Goal: Task Accomplishment & Management: Complete application form

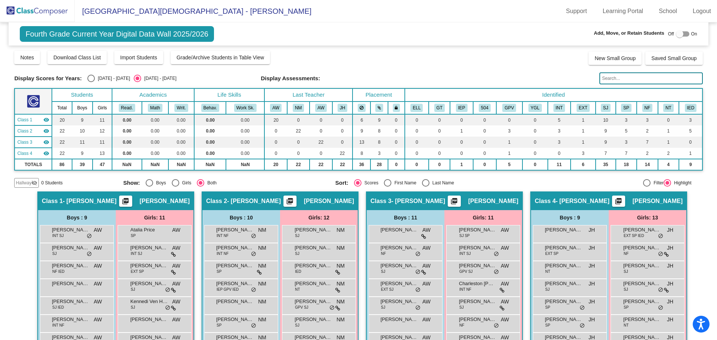
click at [55, 16] on img at bounding box center [37, 11] width 75 height 22
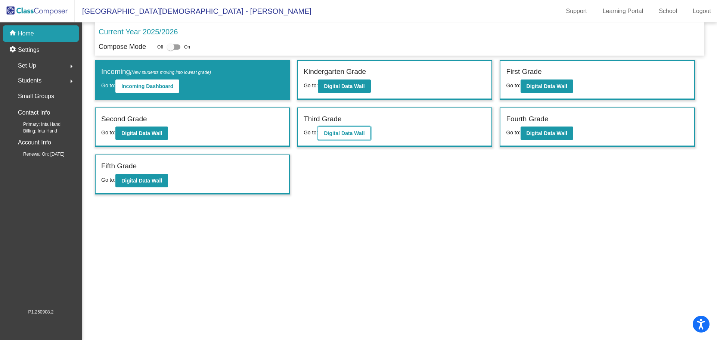
click at [343, 134] on b "Digital Data Wall" at bounding box center [344, 133] width 41 height 6
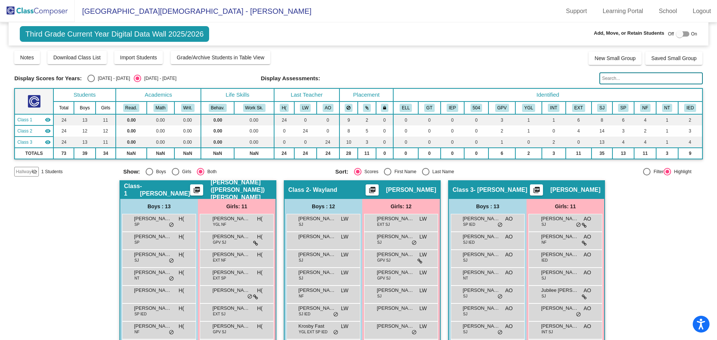
click at [37, 172] on mat-icon "visibility_off" at bounding box center [34, 172] width 6 height 6
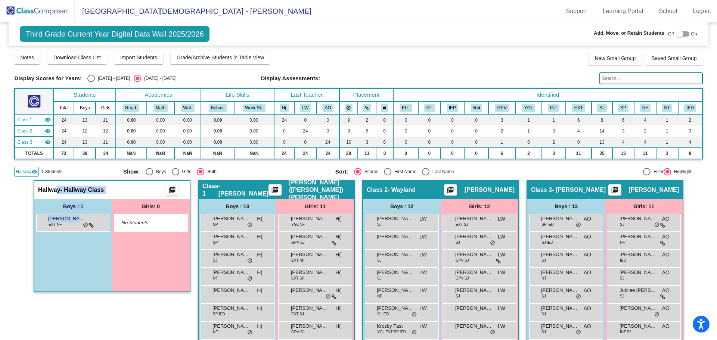
drag, startPoint x: 77, startPoint y: 222, endPoint x: 57, endPoint y: 191, distance: 36.6
click at [57, 191] on div "Hallway - Hallway Class picture_as_pdf Add Student First Name Last Name Student…" at bounding box center [111, 236] width 155 height 110
click at [677, 29] on label at bounding box center [682, 33] width 13 height 9
checkbox input "true"
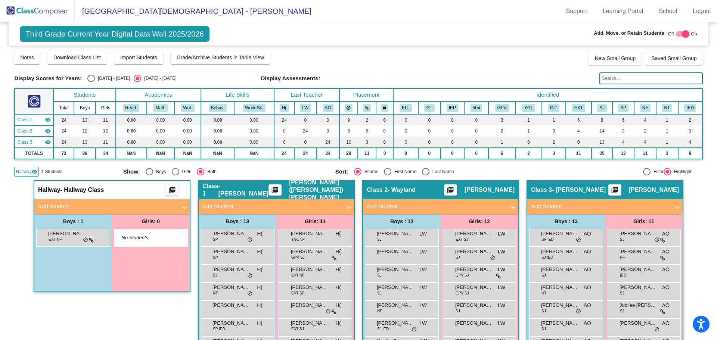
drag, startPoint x: 45, startPoint y: 237, endPoint x: 79, endPoint y: 275, distance: 51.0
click at [79, 275] on div "Boys : 1 Axel Jacobs EXT NF lock do_not_disturb_alt" at bounding box center [73, 253] width 78 height 78
drag, startPoint x: 78, startPoint y: 238, endPoint x: 37, endPoint y: 229, distance: 42.6
click at [93, 76] on div "Select an option" at bounding box center [90, 78] width 7 height 7
click at [91, 82] on input "2024 - 2025" at bounding box center [91, 82] width 0 height 0
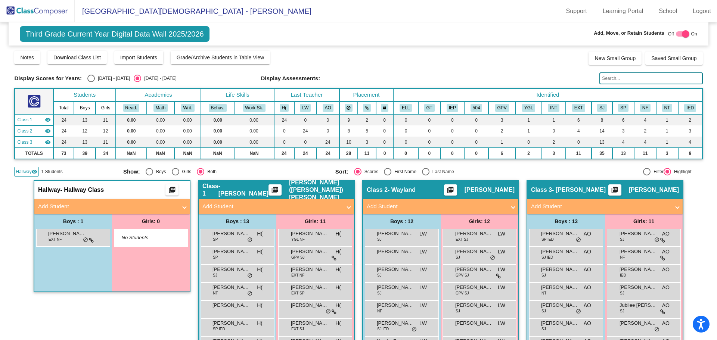
radio input "true"
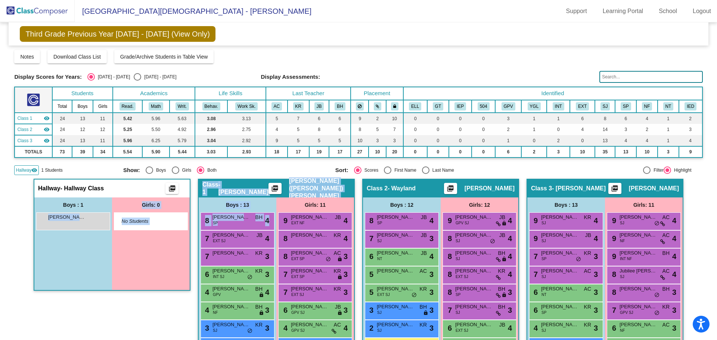
drag, startPoint x: 70, startPoint y: 223, endPoint x: 197, endPoint y: 234, distance: 128.2
click at [197, 234] on div "Hallway - Hallway Class picture_as_pdf Add Student First Name Last Name Student…" at bounding box center [358, 318] width 688 height 278
click at [134, 76] on div "Select an option" at bounding box center [137, 76] width 7 height 7
click at [137, 81] on input "2025 - 2026" at bounding box center [137, 81] width 0 height 0
radio input "true"
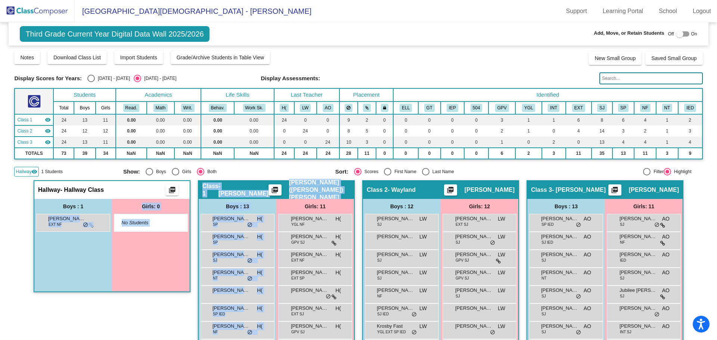
click at [40, 10] on img at bounding box center [37, 11] width 75 height 22
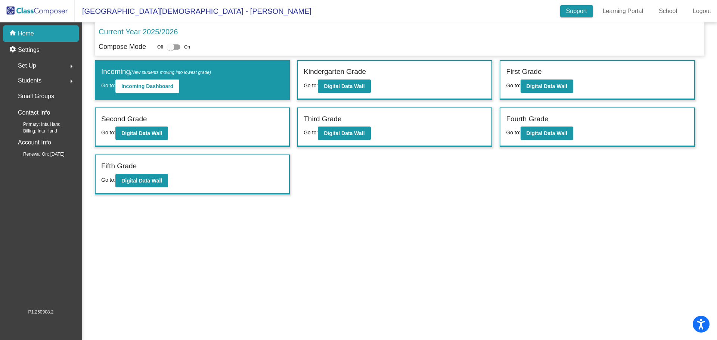
click at [585, 11] on link "Support" at bounding box center [576, 11] width 33 height 12
click at [555, 133] on b "Digital Data Wall" at bounding box center [546, 133] width 41 height 6
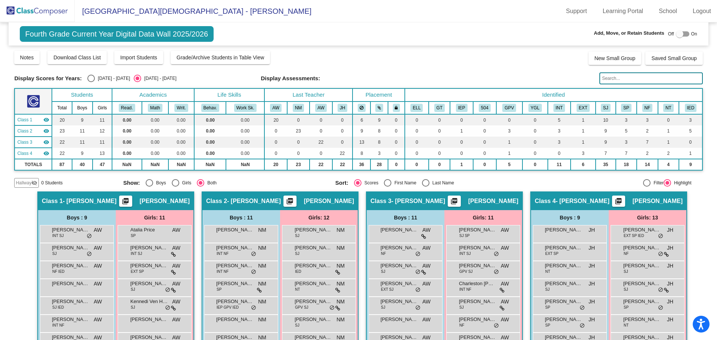
click at [27, 179] on div "Hallway visibility_off" at bounding box center [26, 183] width 25 height 10
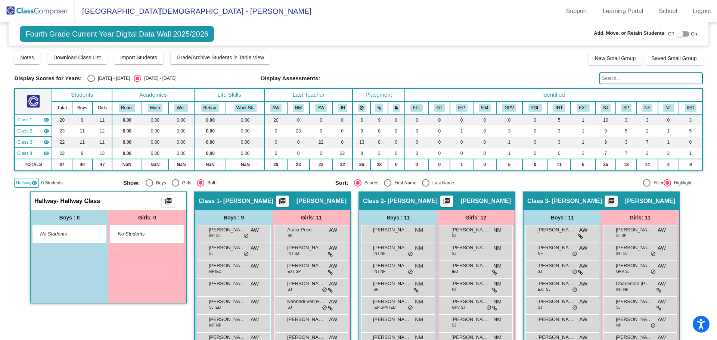
click at [679, 32] on div at bounding box center [679, 33] width 7 height 7
checkbox input "true"
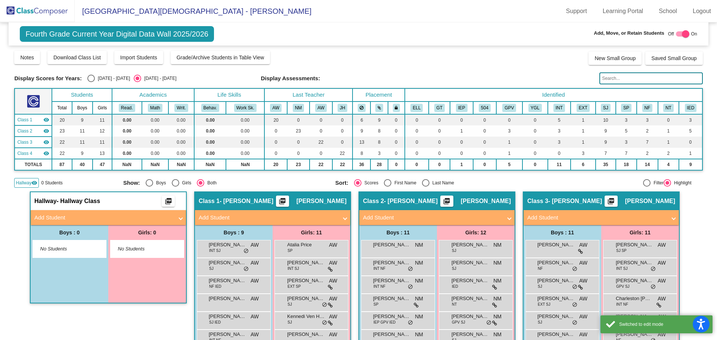
click at [154, 217] on mat-panel-title "Add Student" at bounding box center [103, 217] width 139 height 9
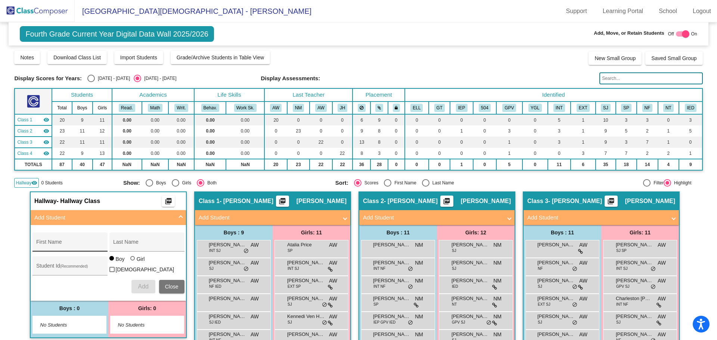
click at [94, 245] on input "First Name" at bounding box center [69, 245] width 67 height 6
type input "Axel"
click at [132, 244] on input "Last Name" at bounding box center [146, 245] width 67 height 6
type input "jacobs"
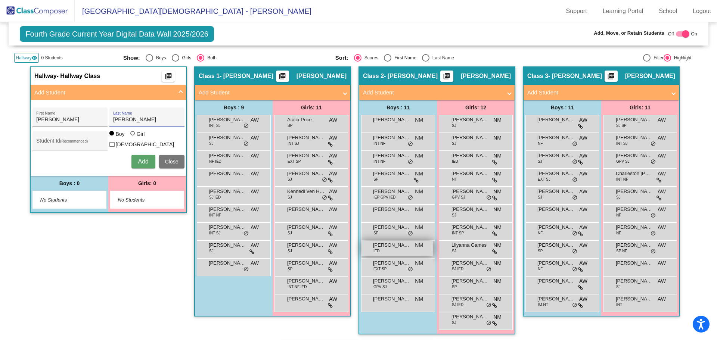
scroll to position [112, 0]
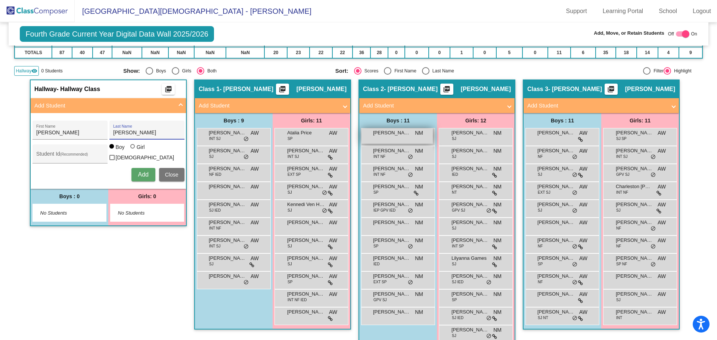
click at [405, 135] on span "Axel Jacobs" at bounding box center [391, 132] width 37 height 7
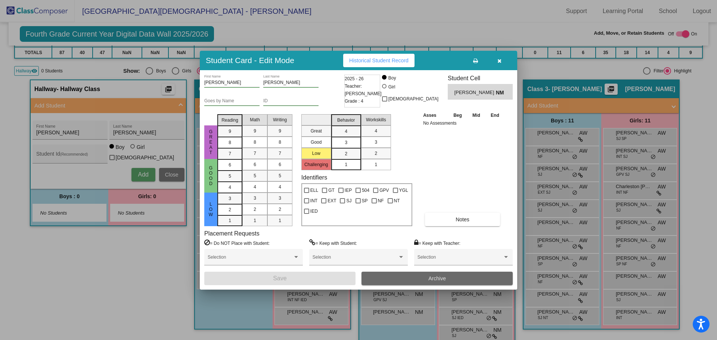
click at [444, 275] on button "Archive" at bounding box center [436, 278] width 151 height 13
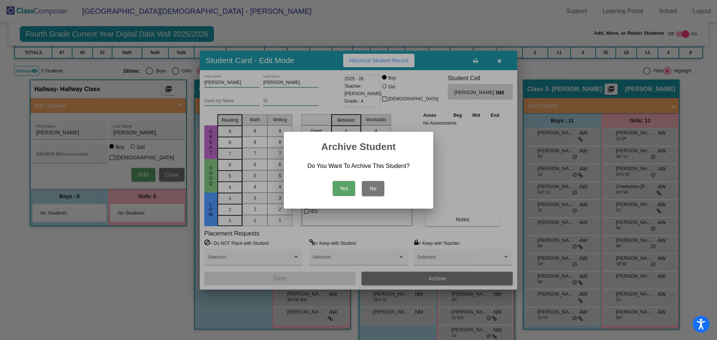
click at [344, 187] on button "Yes" at bounding box center [344, 188] width 22 height 15
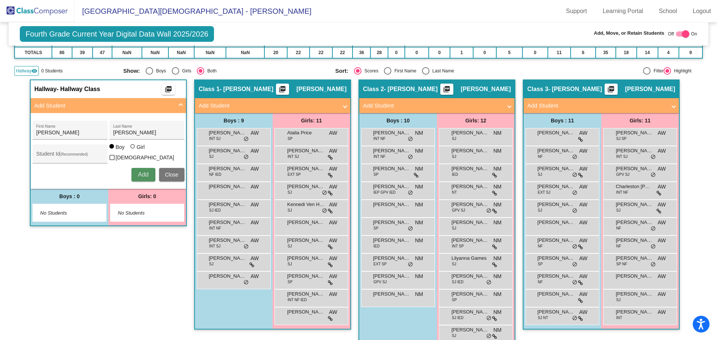
click at [138, 175] on span "Add" at bounding box center [143, 174] width 10 height 6
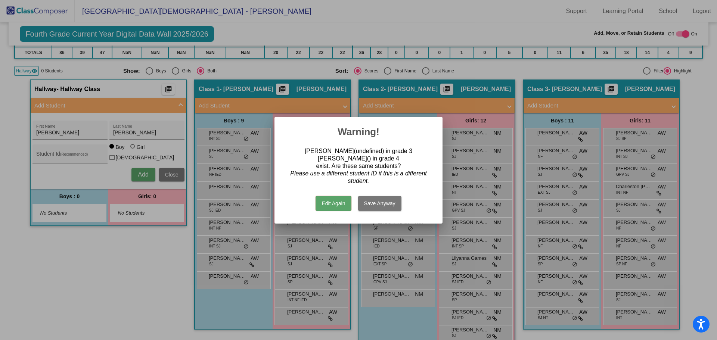
click at [340, 201] on button "Edit Again" at bounding box center [332, 203] width 35 height 15
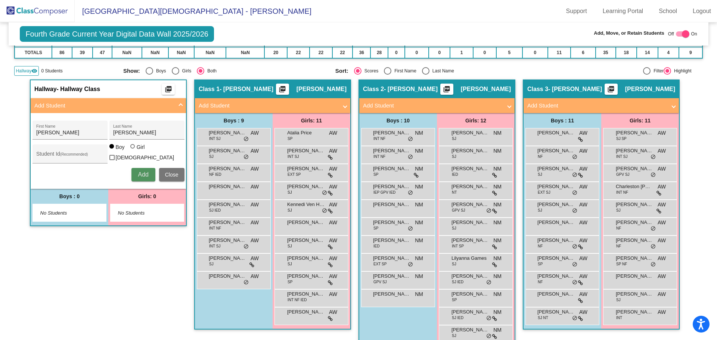
click at [138, 172] on span "Add" at bounding box center [143, 174] width 10 height 6
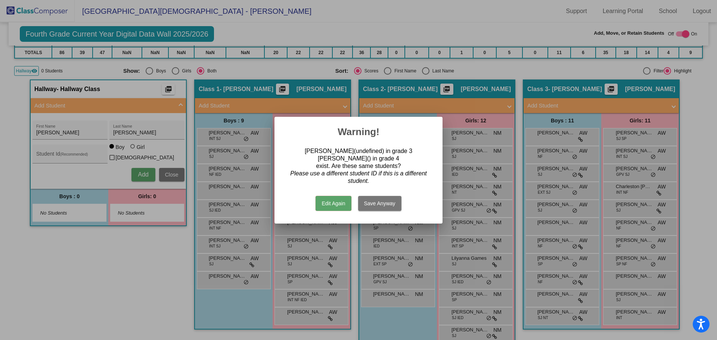
click at [369, 201] on button "Save Anyway" at bounding box center [379, 203] width 43 height 15
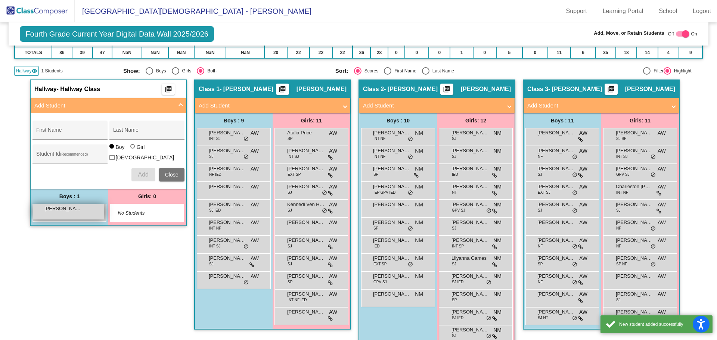
click at [85, 208] on div "Axel jacobs lock do_not_disturb_alt" at bounding box center [68, 211] width 71 height 15
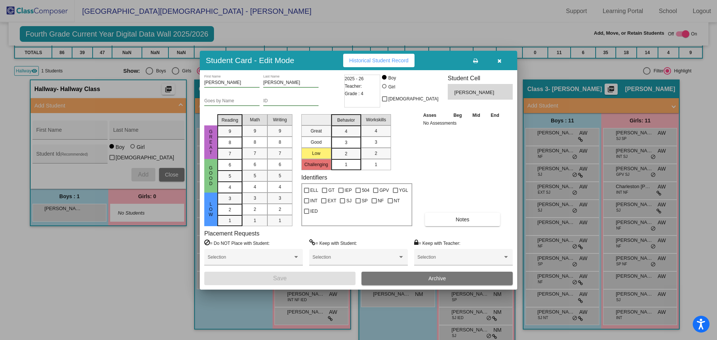
click at [503, 63] on button "button" at bounding box center [499, 60] width 24 height 13
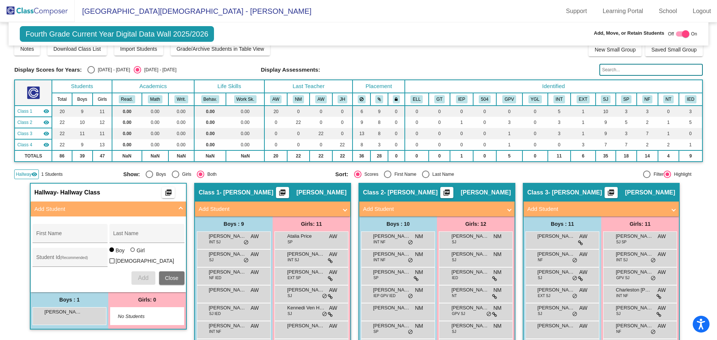
scroll to position [0, 0]
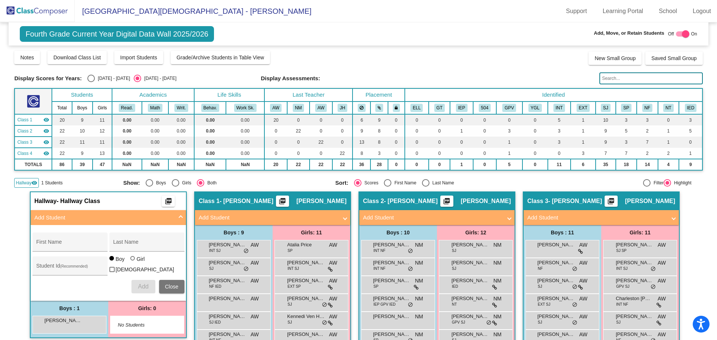
click at [93, 79] on div "Select an option" at bounding box center [90, 78] width 7 height 7
click at [91, 82] on input "2024 - 2025" at bounding box center [91, 82] width 0 height 0
radio input "true"
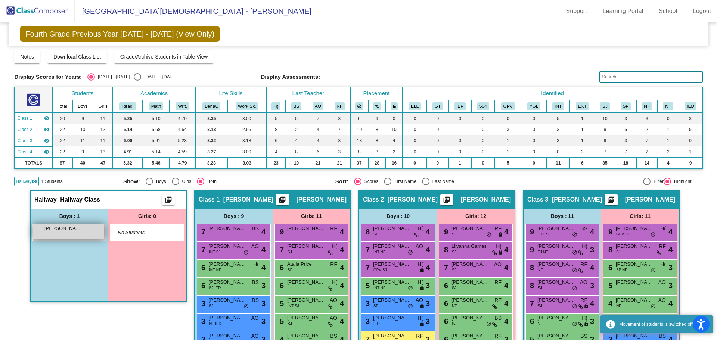
click at [69, 233] on div "Axel jacobs lock do_not_disturb_alt" at bounding box center [68, 231] width 71 height 15
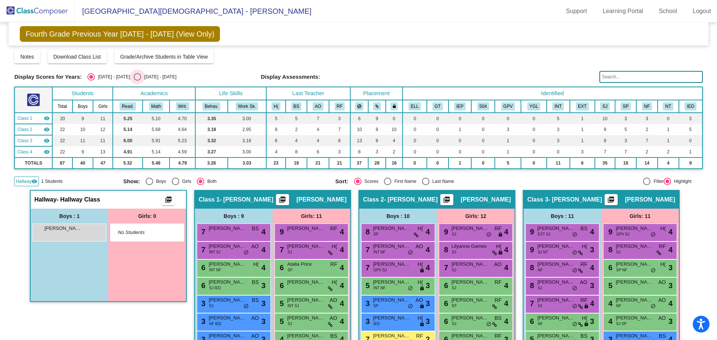
click at [134, 78] on div "Select an option" at bounding box center [137, 76] width 7 height 7
click at [137, 81] on input "2025 - 2026" at bounding box center [137, 81] width 0 height 0
radio input "true"
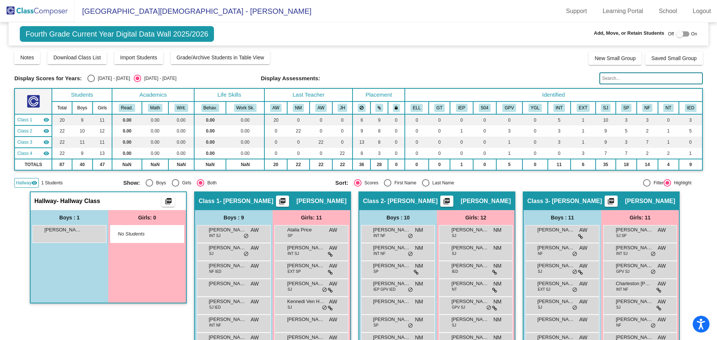
click at [54, 14] on img at bounding box center [37, 11] width 75 height 22
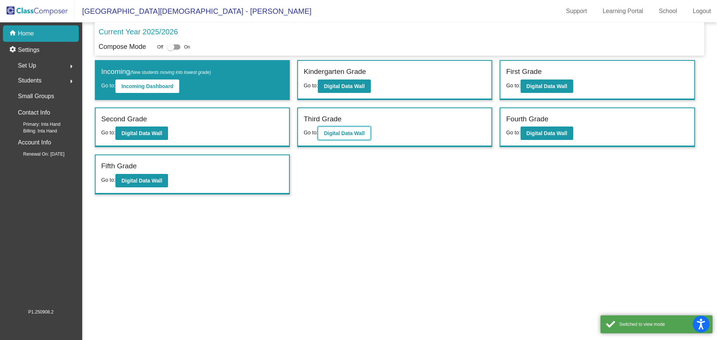
click at [349, 130] on button "Digital Data Wall" at bounding box center [344, 133] width 53 height 13
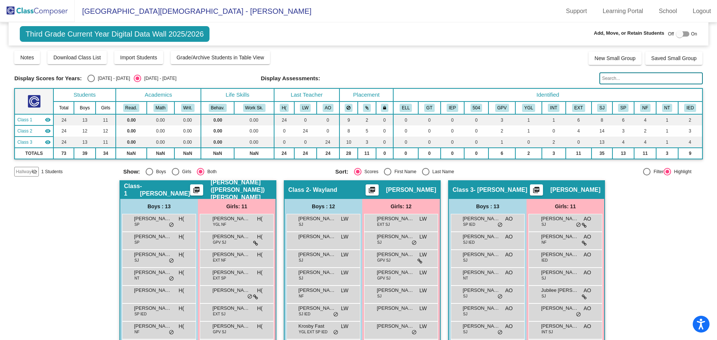
click at [26, 170] on span "Hallway" at bounding box center [24, 171] width 16 height 7
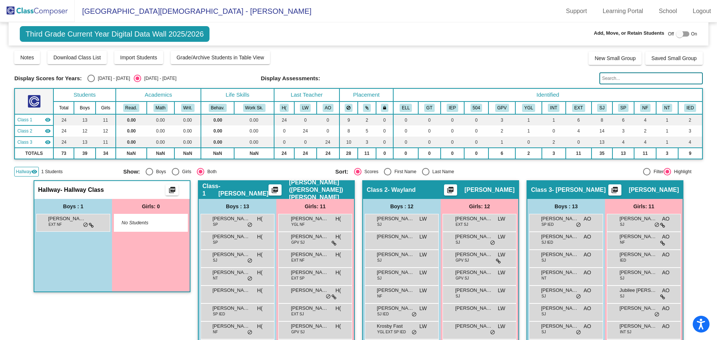
click at [49, 8] on img at bounding box center [37, 11] width 75 height 22
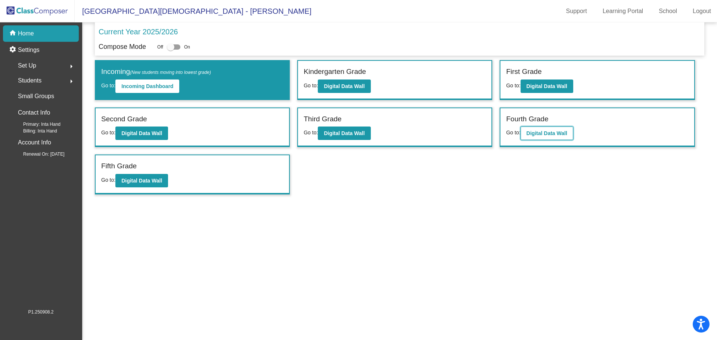
click at [556, 127] on button "Digital Data Wall" at bounding box center [546, 133] width 53 height 13
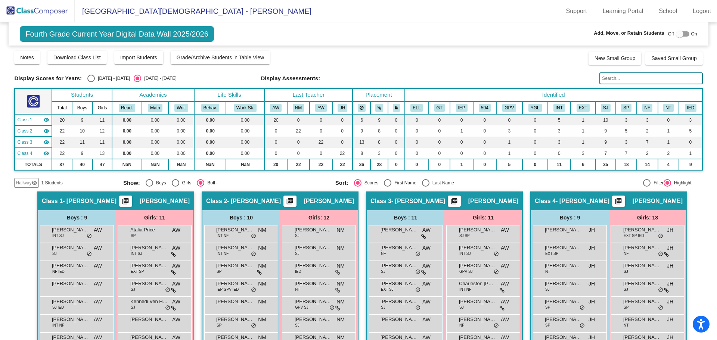
click at [29, 181] on span "Hallway" at bounding box center [24, 183] width 16 height 7
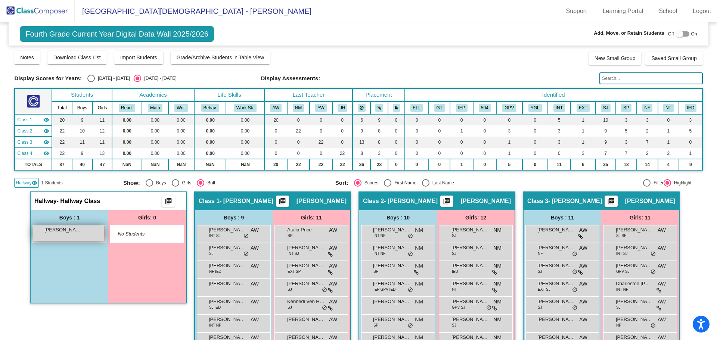
click at [60, 236] on div "Axel jacobs lock do_not_disturb_alt" at bounding box center [68, 232] width 71 height 15
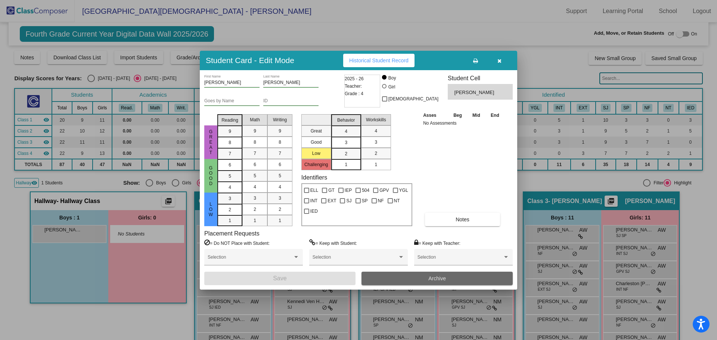
click at [442, 274] on button "Archive" at bounding box center [436, 278] width 151 height 13
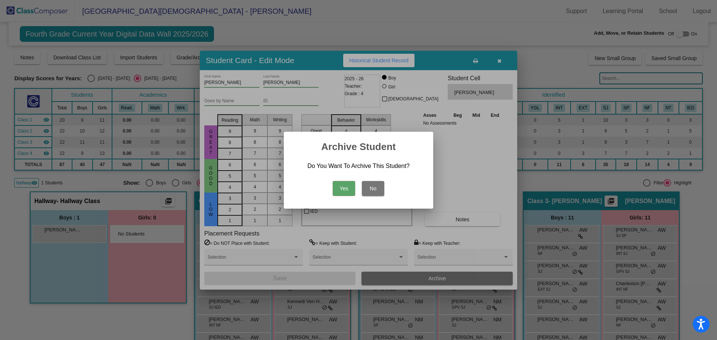
click at [346, 189] on button "Yes" at bounding box center [344, 188] width 22 height 15
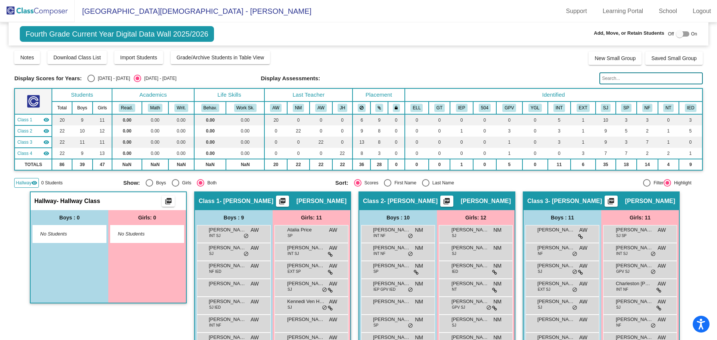
click at [63, 232] on span "No Students" at bounding box center [63, 233] width 47 height 7
click at [680, 35] on div at bounding box center [682, 33] width 13 height 5
checkbox input "true"
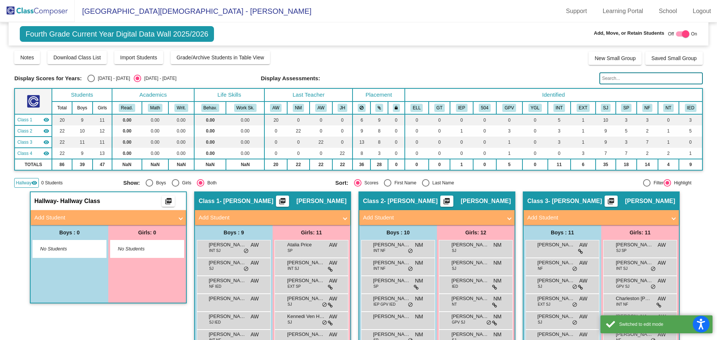
click at [84, 214] on mat-panel-title "Add Student" at bounding box center [103, 217] width 139 height 9
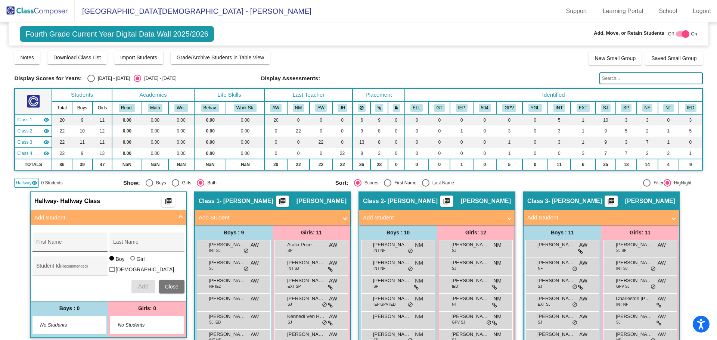
click at [95, 239] on div "First Name" at bounding box center [69, 244] width 67 height 15
type input "Axel"
type input "Jacobs"
click at [136, 210] on mat-expansion-panel-header "Add Student" at bounding box center [108, 217] width 155 height 15
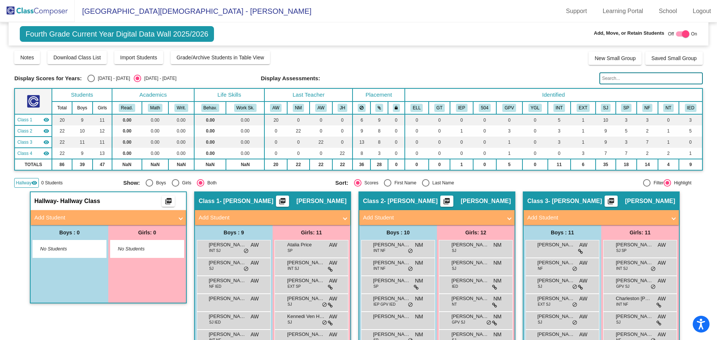
click at [135, 213] on mat-panel-title "Add Student" at bounding box center [103, 217] width 139 height 9
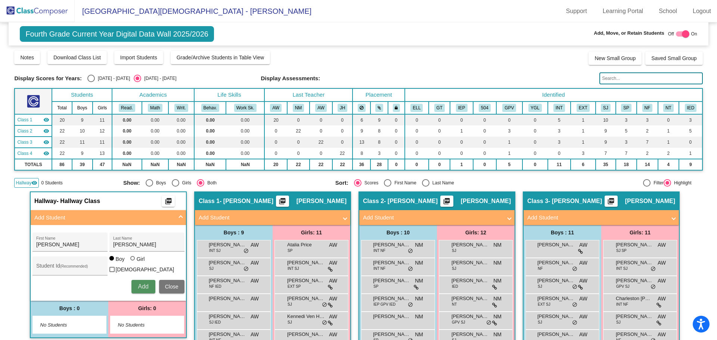
click at [137, 281] on button "Add" at bounding box center [143, 286] width 24 height 13
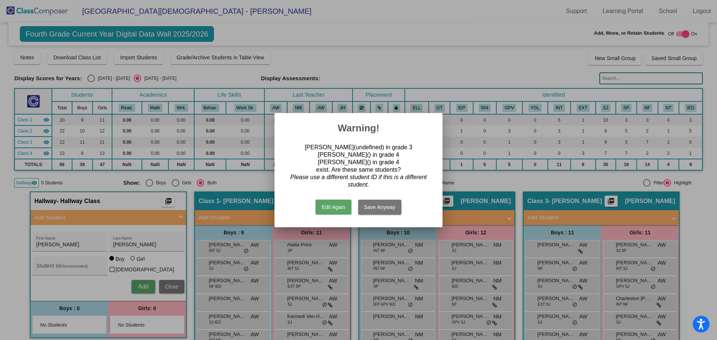
click at [374, 208] on button "Save Anyway" at bounding box center [379, 207] width 43 height 15
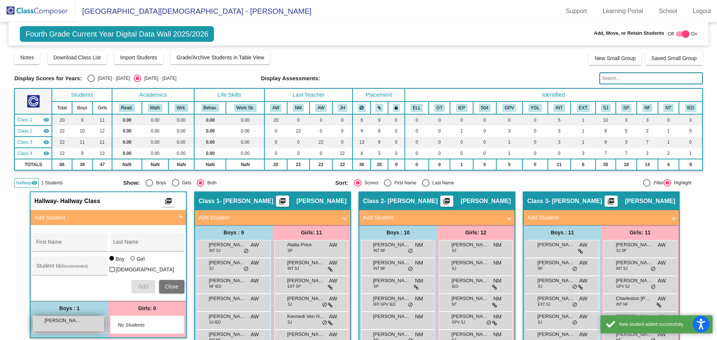
click at [45, 325] on div "Axel Jacobs lock do_not_disturb_alt" at bounding box center [68, 323] width 71 height 15
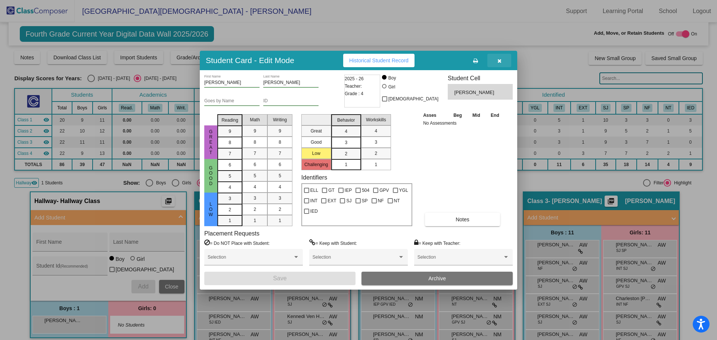
click at [496, 60] on button "button" at bounding box center [499, 60] width 24 height 13
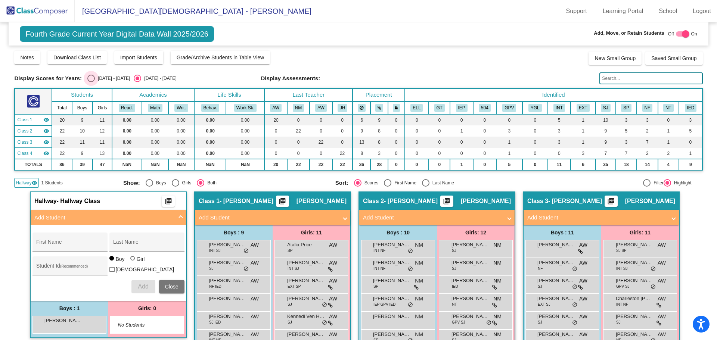
click at [90, 76] on div "Select an option" at bounding box center [90, 78] width 7 height 7
click at [91, 82] on input "2024 - 2025" at bounding box center [91, 82] width 0 height 0
radio input "true"
checkbox input "false"
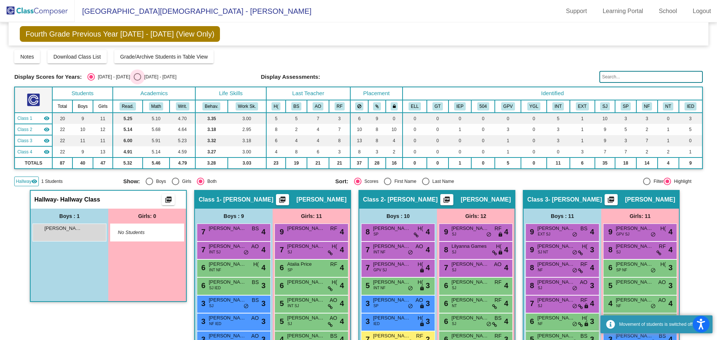
click at [134, 76] on div "Select an option" at bounding box center [137, 76] width 7 height 7
click at [137, 81] on input "2025 - 2026" at bounding box center [137, 81] width 0 height 0
radio input "true"
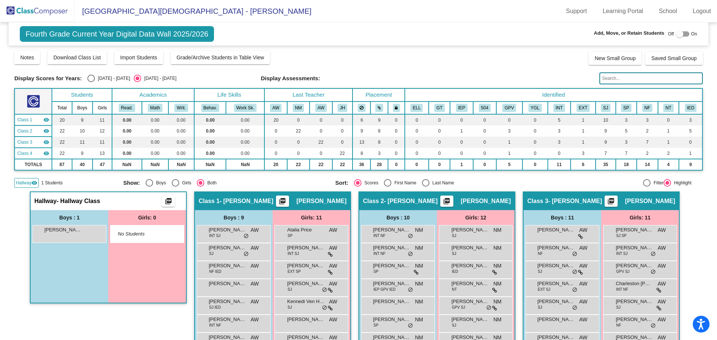
click at [35, 15] on img at bounding box center [37, 11] width 75 height 22
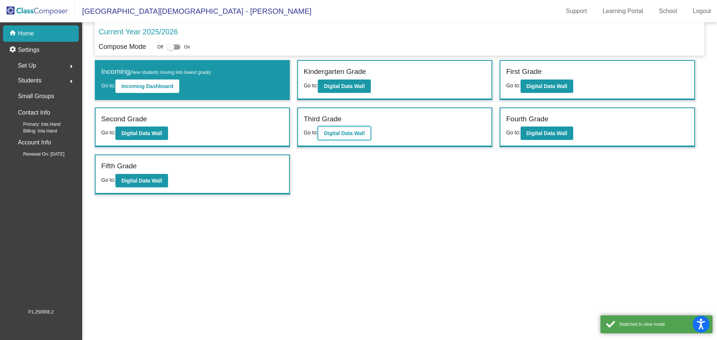
click at [345, 132] on b "Digital Data Wall" at bounding box center [344, 133] width 41 height 6
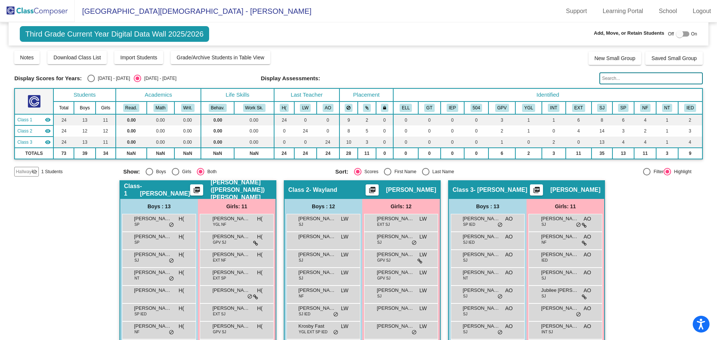
click at [23, 172] on span "Hallway" at bounding box center [24, 171] width 16 height 7
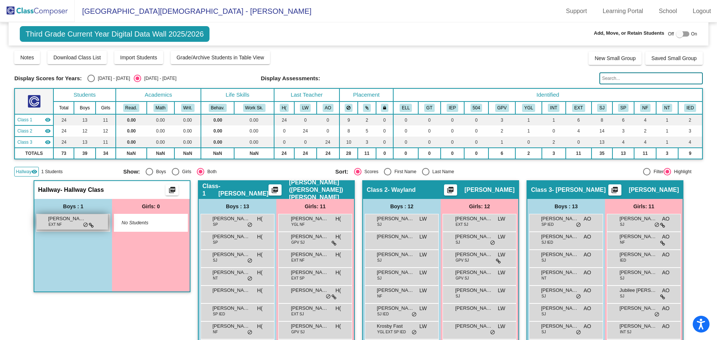
click at [71, 217] on span "Axel Jacobs" at bounding box center [66, 218] width 37 height 7
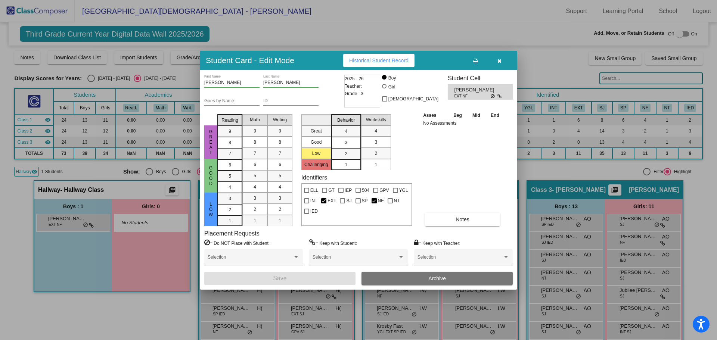
click at [72, 217] on div at bounding box center [358, 170] width 717 height 340
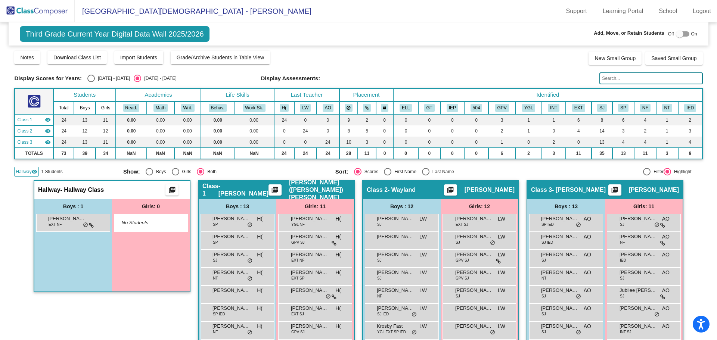
click at [59, 6] on img at bounding box center [37, 11] width 75 height 22
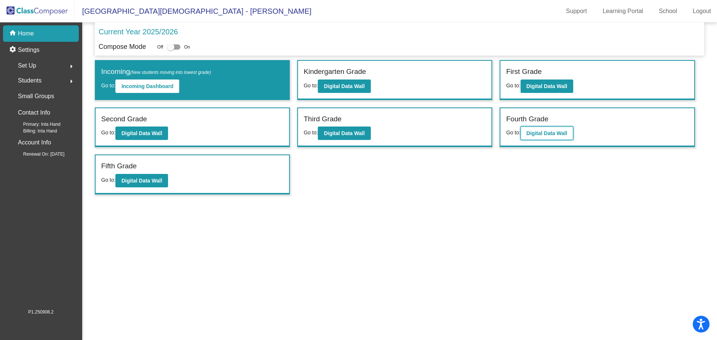
click at [555, 133] on b "Digital Data Wall" at bounding box center [546, 133] width 41 height 6
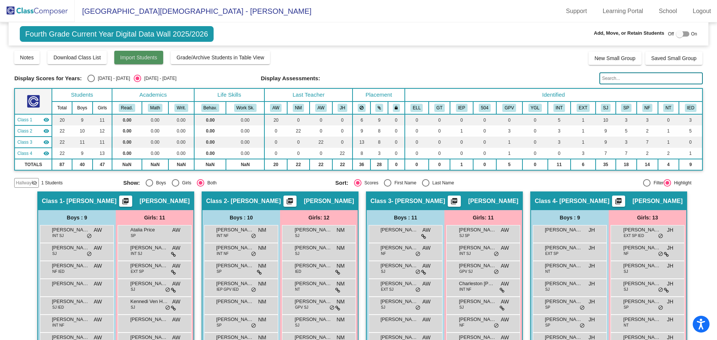
click at [142, 56] on span "Import Students" at bounding box center [138, 57] width 37 height 6
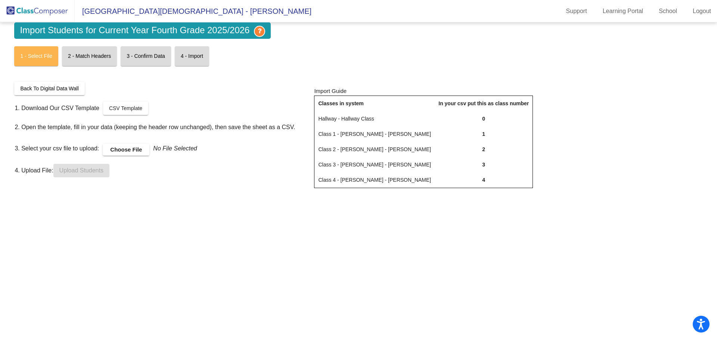
click at [113, 29] on span "Import Students for Current Year Fourth Grade 2025/2026" at bounding box center [142, 30] width 256 height 16
click at [87, 52] on mat-card "2 - Match Headers" at bounding box center [89, 56] width 55 height 20
drag, startPoint x: 68, startPoint y: 85, endPoint x: 191, endPoint y: 76, distance: 123.9
click at [191, 76] on div "Import Students for Current Year Fourth Grade 2025/2026 1 - Select File 2 - Mat…" at bounding box center [358, 108] width 688 height 173
click at [137, 109] on span "CSV Template" at bounding box center [125, 108] width 33 height 6
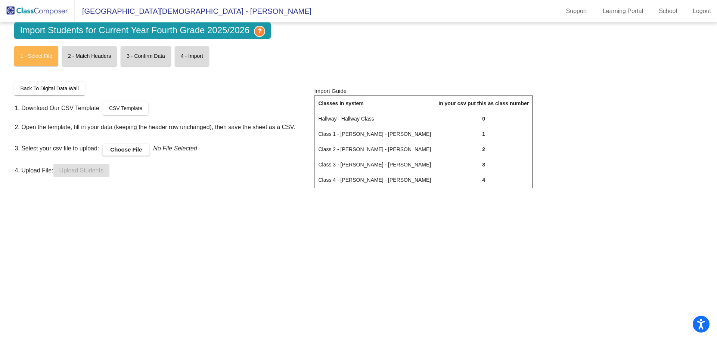
click at [35, 13] on img at bounding box center [37, 11] width 75 height 22
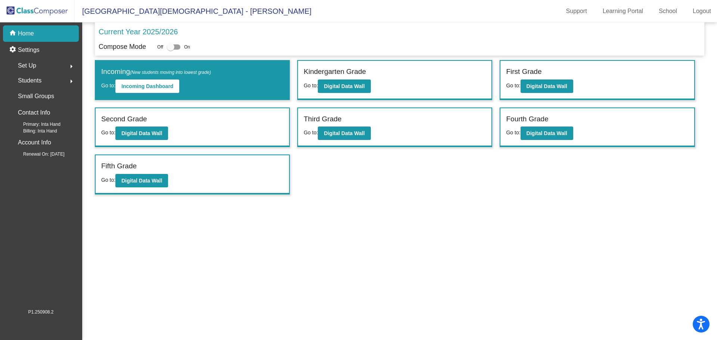
click at [65, 78] on button "arrow_right" at bounding box center [71, 80] width 15 height 15
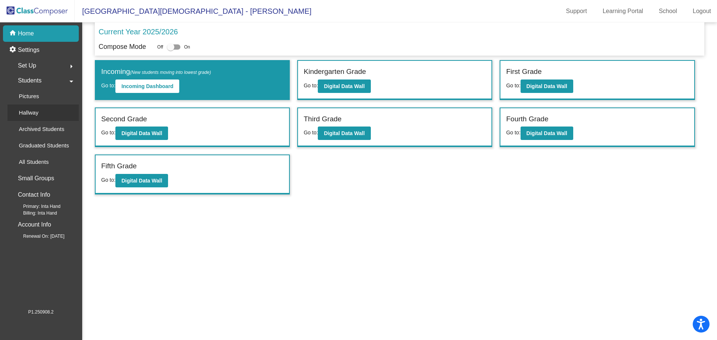
click at [50, 108] on link "Hallway" at bounding box center [42, 113] width 71 height 16
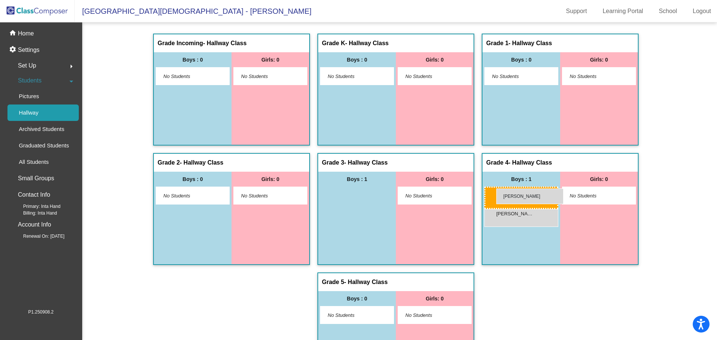
drag, startPoint x: 347, startPoint y: 197, endPoint x: 495, endPoint y: 189, distance: 148.0
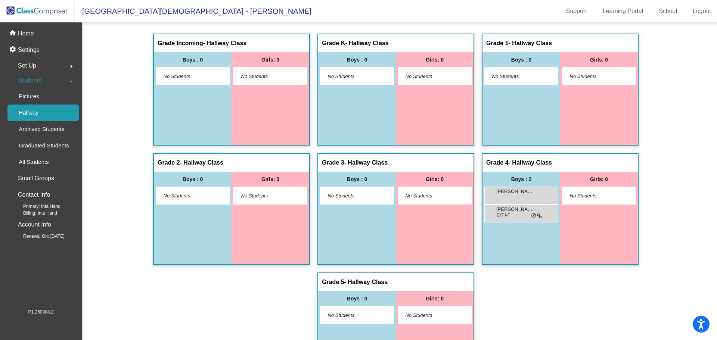
click at [40, 15] on img at bounding box center [37, 11] width 75 height 22
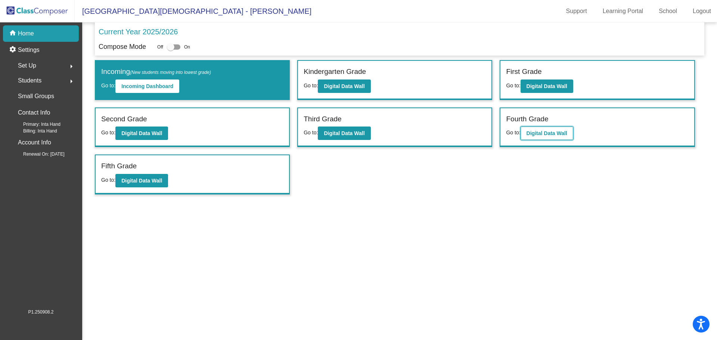
click at [542, 135] on b "Digital Data Wall" at bounding box center [546, 133] width 41 height 6
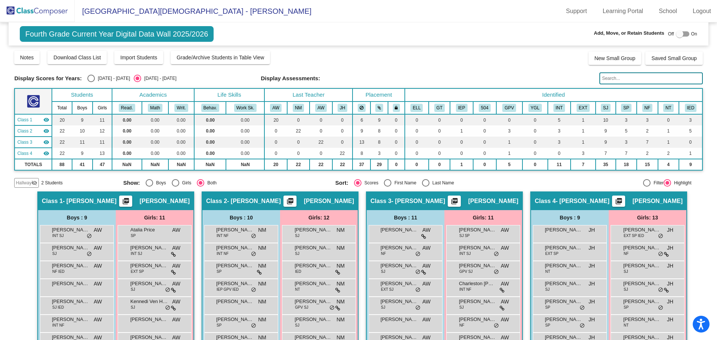
click at [15, 179] on div "Hallway visibility_off" at bounding box center [26, 183] width 25 height 10
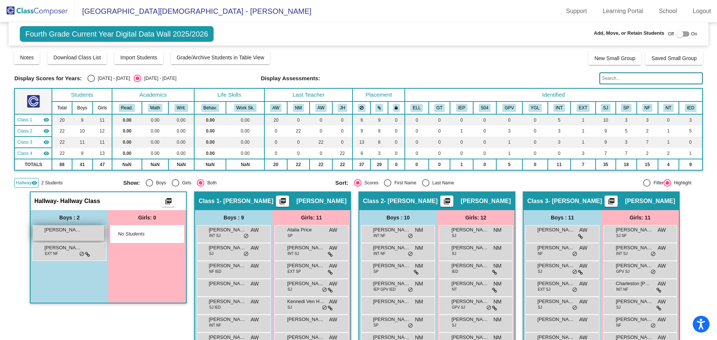
click at [78, 237] on div "Axel Jacobs lock do_not_disturb_alt" at bounding box center [68, 232] width 71 height 15
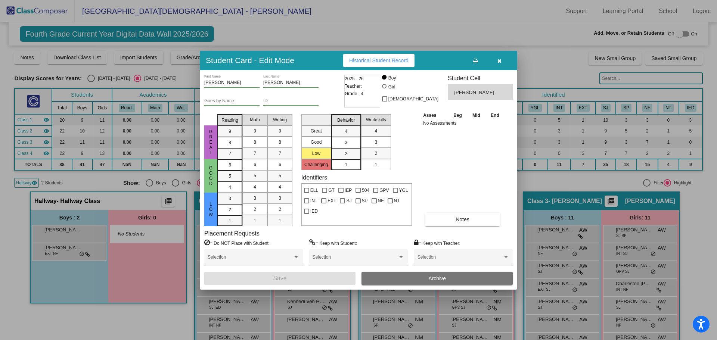
click at [434, 275] on span "Archive" at bounding box center [437, 278] width 18 height 6
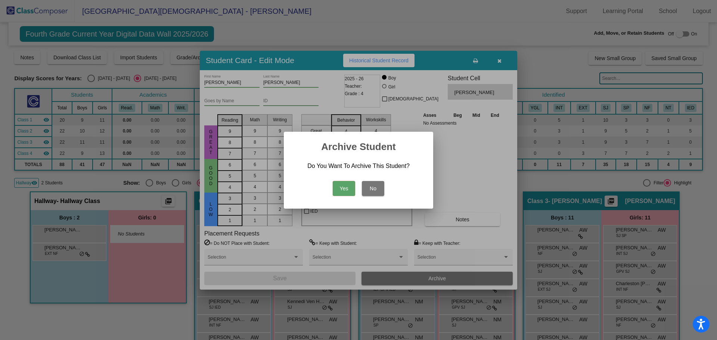
click at [331, 187] on div "Yes No" at bounding box center [358, 187] width 131 height 26
click at [337, 187] on button "Yes" at bounding box center [344, 188] width 22 height 15
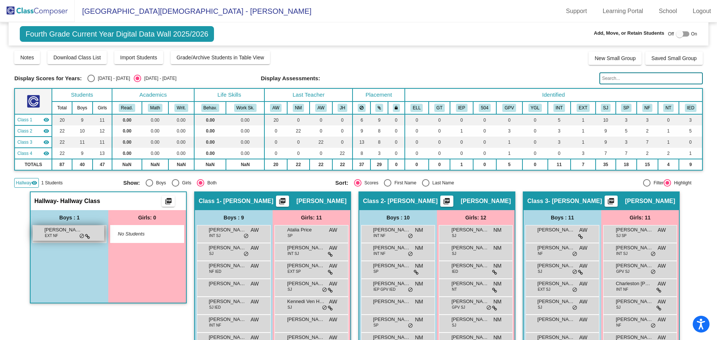
click at [71, 237] on div "Axel Jacobs EXT NF lock do_not_disturb_alt" at bounding box center [68, 232] width 71 height 15
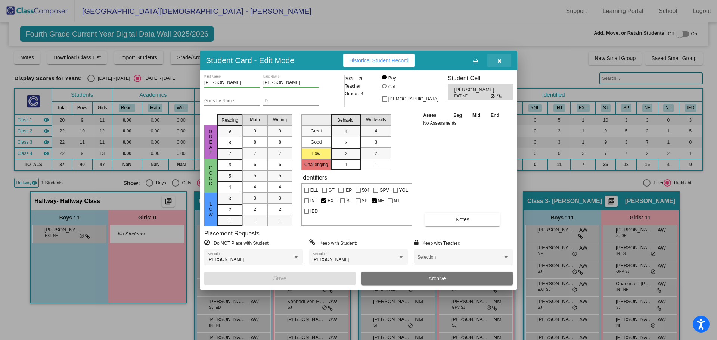
click at [498, 58] on icon "button" at bounding box center [499, 60] width 4 height 5
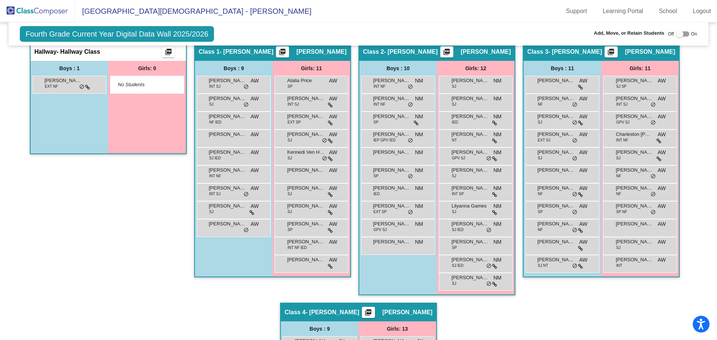
scroll to position [112, 0]
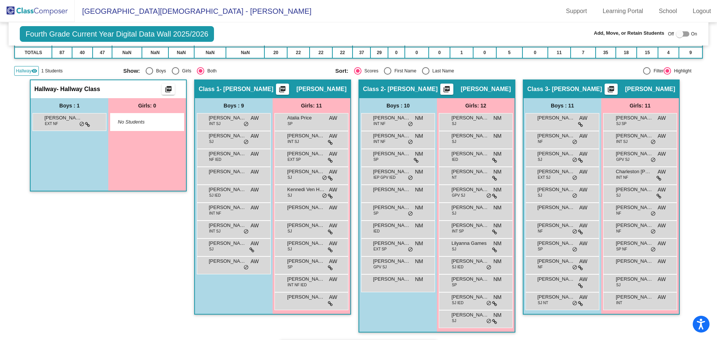
drag, startPoint x: 62, startPoint y: 124, endPoint x: 40, endPoint y: 138, distance: 25.6
click at [40, 138] on div "Boys : 1 Axel Jacobs EXT NF lock do_not_disturb_alt" at bounding box center [70, 144] width 78 height 93
click at [71, 125] on div "Axel Jacobs EXT NF lock do_not_disturb_alt" at bounding box center [68, 120] width 71 height 15
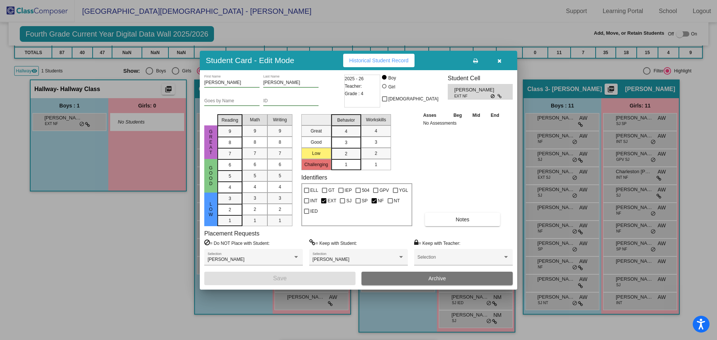
click at [499, 60] on icon "button" at bounding box center [499, 60] width 4 height 5
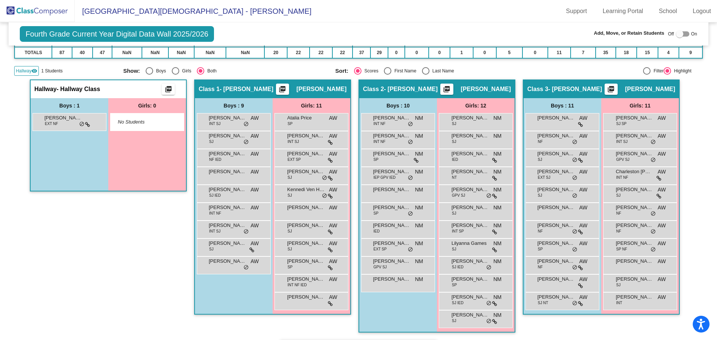
click at [683, 32] on div at bounding box center [682, 33] width 13 height 5
checkbox input "true"
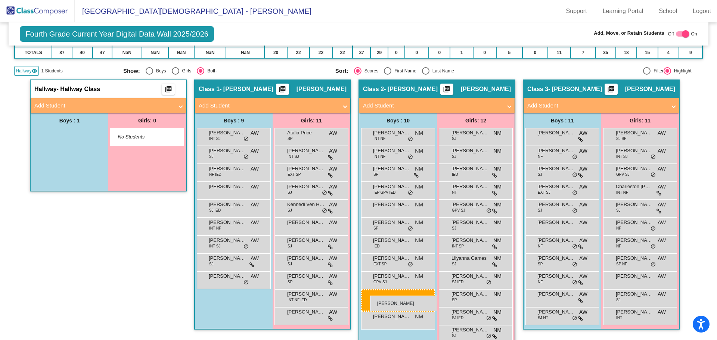
drag, startPoint x: 52, startPoint y: 139, endPoint x: 370, endPoint y: 296, distance: 354.5
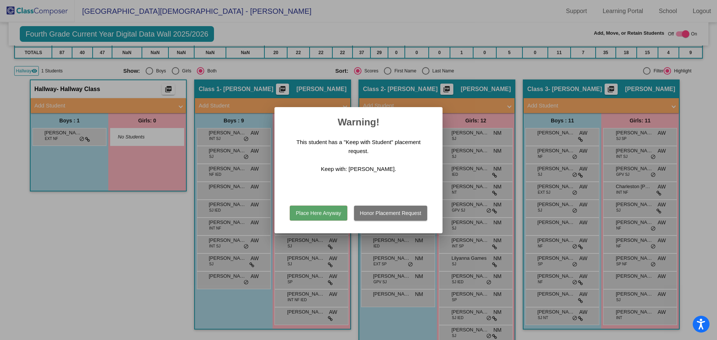
click at [328, 209] on button "Place Here Anyway" at bounding box center [318, 213] width 57 height 15
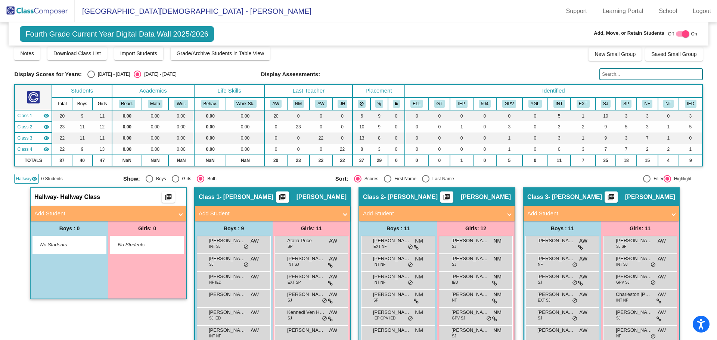
scroll to position [0, 0]
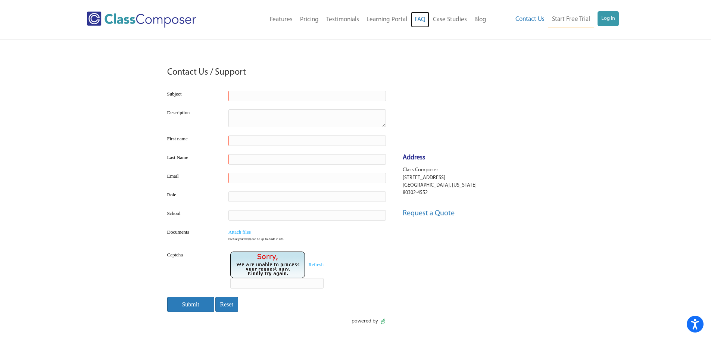
click at [419, 17] on link "FAQ" at bounding box center [420, 20] width 18 height 16
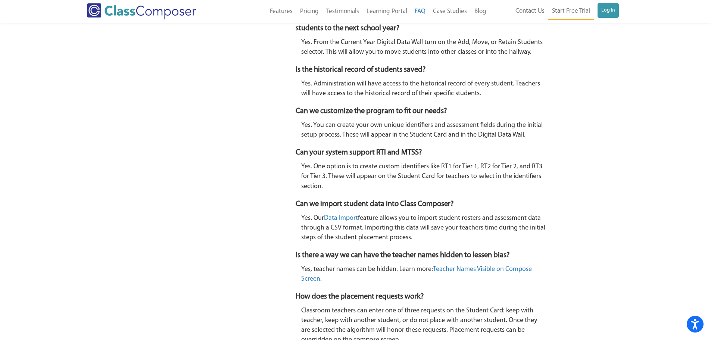
scroll to position [485, 0]
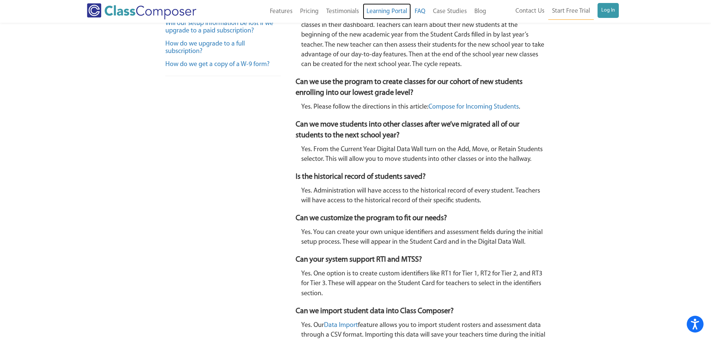
click at [395, 6] on link "Learning Portal" at bounding box center [387, 11] width 48 height 16
